Goal: Information Seeking & Learning: Find specific page/section

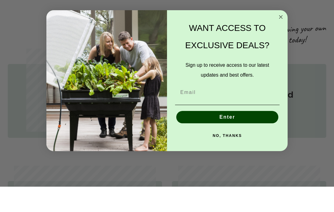
scroll to position [255, 0]
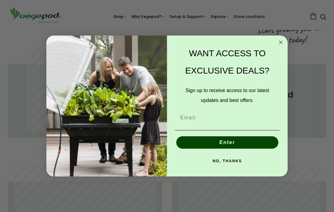
click at [283, 43] on circle "Close dialog" at bounding box center [280, 42] width 7 height 7
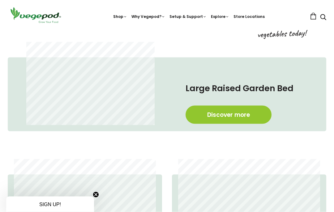
scroll to position [243, 0]
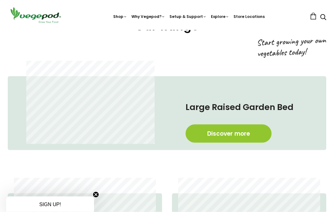
click at [225, 130] on link "Discover more" at bounding box center [228, 134] width 86 height 18
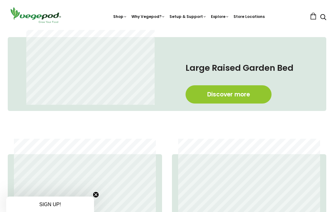
scroll to position [0, 731]
click at [167, 30] on span "Stands & Trolleys" at bounding box center [167, 30] width 0 height 0
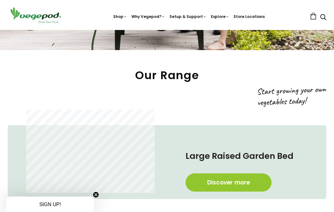
scroll to position [0, 940]
click at [167, 30] on img at bounding box center [167, 30] width 0 height 0
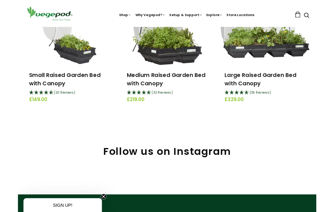
scroll to position [125, 0]
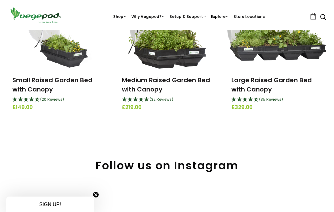
click at [244, 15] on link "Store Locations" at bounding box center [248, 16] width 31 height 5
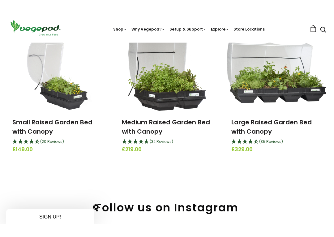
scroll to position [72, 0]
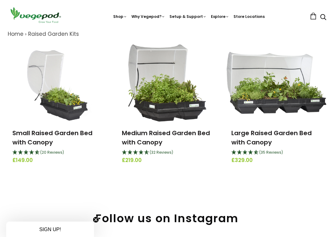
click at [176, 100] on img at bounding box center [167, 82] width 78 height 77
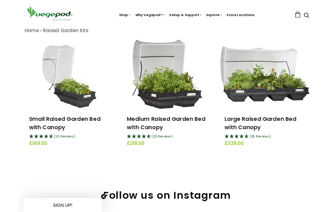
scroll to position [97, 0]
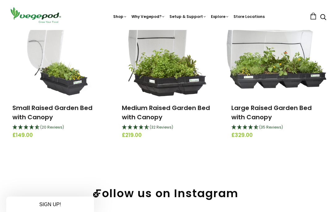
click at [271, 73] on img at bounding box center [275, 58] width 99 height 62
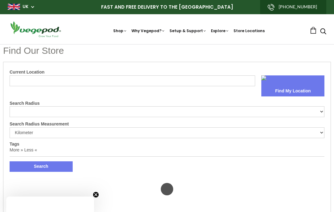
select select "m"
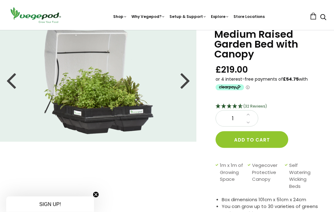
scroll to position [26, 0]
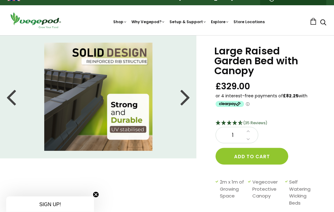
scroll to position [9, 0]
click at [187, 97] on div at bounding box center [185, 97] width 10 height 28
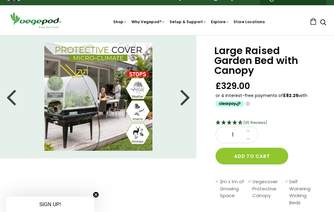
click at [184, 93] on div at bounding box center [185, 97] width 10 height 28
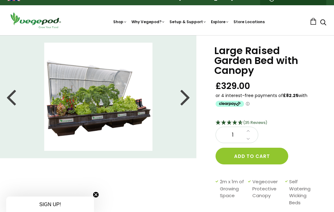
click at [186, 100] on div at bounding box center [185, 97] width 10 height 28
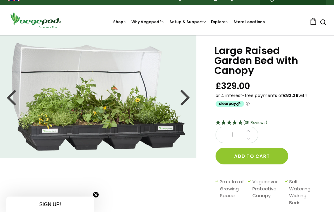
click at [187, 101] on div at bounding box center [185, 97] width 10 height 28
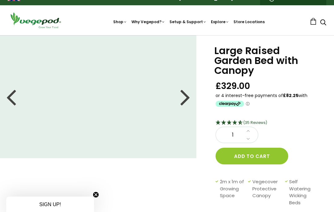
click at [188, 98] on div at bounding box center [185, 97] width 10 height 28
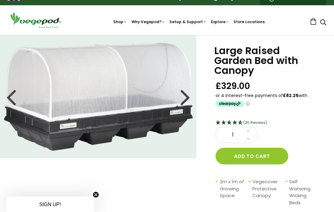
click at [188, 99] on div at bounding box center [185, 97] width 10 height 28
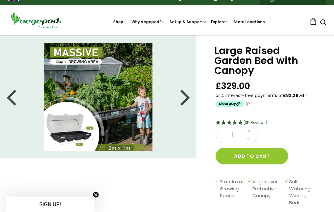
click at [187, 98] on div at bounding box center [185, 97] width 10 height 28
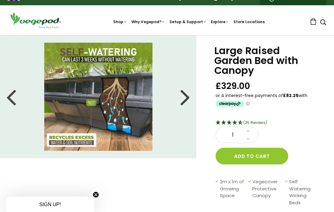
click at [189, 97] on div at bounding box center [185, 97] width 10 height 28
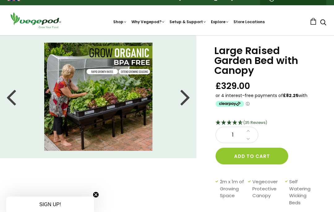
click at [188, 95] on div at bounding box center [185, 97] width 10 height 28
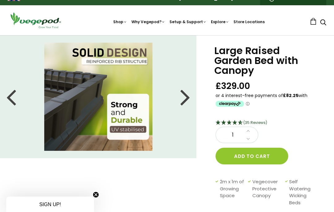
click at [187, 97] on div at bounding box center [185, 97] width 10 height 28
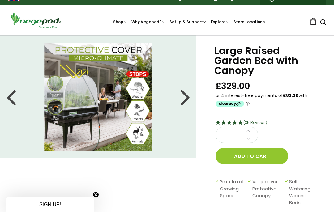
scroll to position [0, 0]
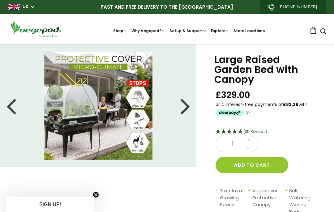
click at [190, 192] on div "1" at bounding box center [162, 186] width 344 height 285
